Goal: Navigation & Orientation: Find specific page/section

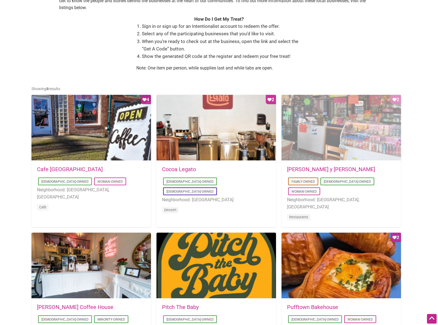
scroll to position [195, 0]
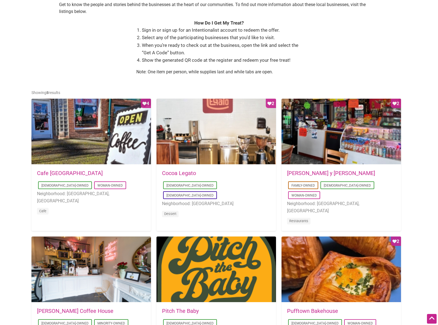
click at [322, 173] on link "[PERSON_NAME] y [PERSON_NAME]" at bounding box center [331, 173] width 88 height 7
click at [51, 175] on link "Cafe Dulzura" at bounding box center [70, 173] width 66 height 7
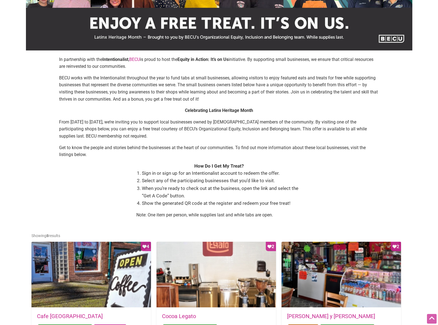
scroll to position [14, 0]
